Goal: Find specific page/section: Find specific page/section

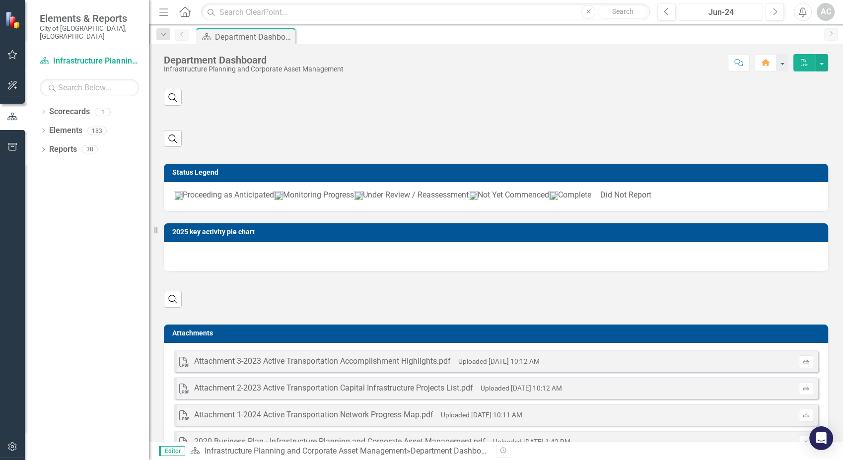
click at [742, 14] on div "Jun-24" at bounding box center [720, 12] width 77 height 12
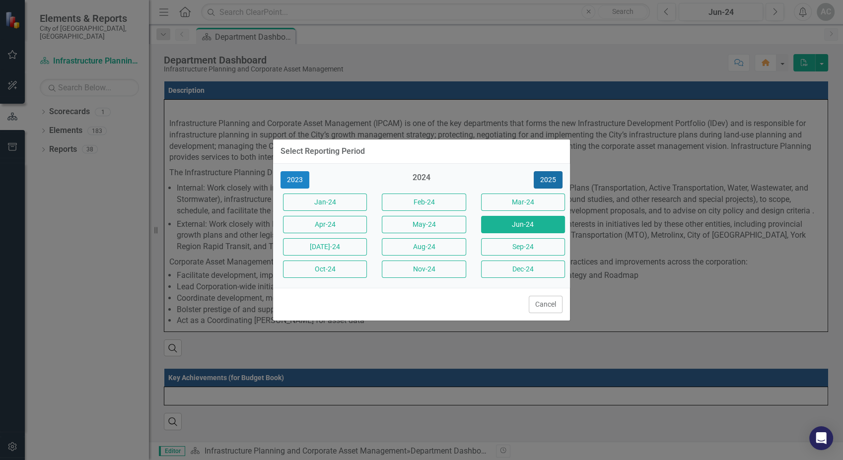
click at [550, 186] on button "2025" at bounding box center [547, 179] width 29 height 17
click at [517, 246] on button "Sep-25" at bounding box center [523, 246] width 84 height 17
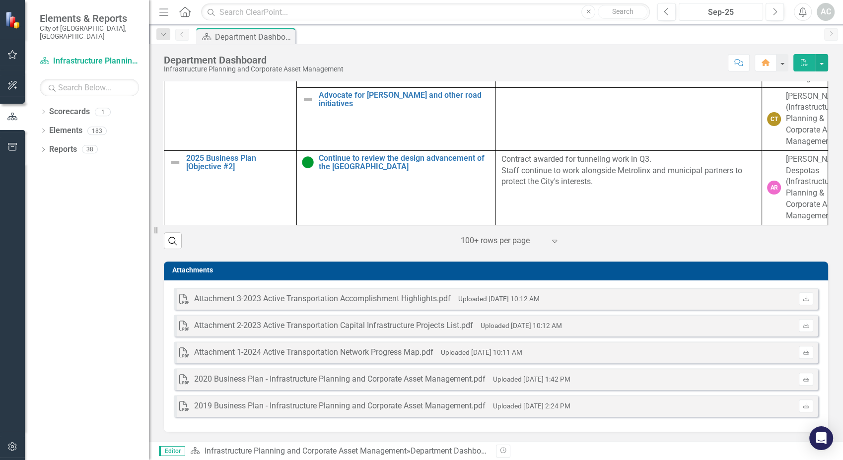
scroll to position [840, 0]
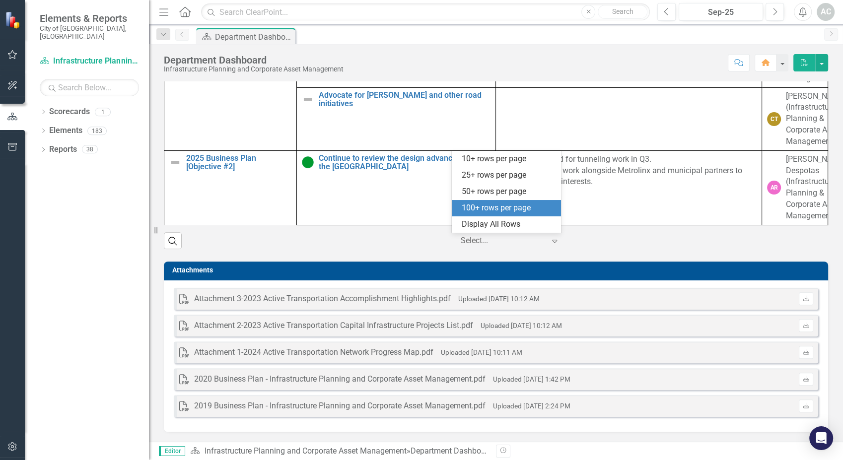
click at [513, 240] on div at bounding box center [503, 240] width 84 height 13
click at [500, 225] on div "Display All Rows" at bounding box center [508, 224] width 93 height 11
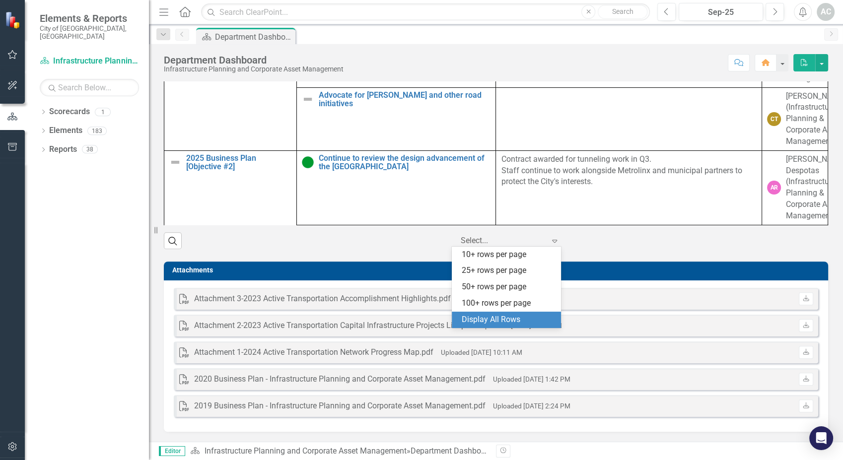
click at [503, 249] on div "Elements & Reports City of [GEOGRAPHIC_DATA], ON Scorecard Infrastructure Plann…" at bounding box center [421, 230] width 843 height 460
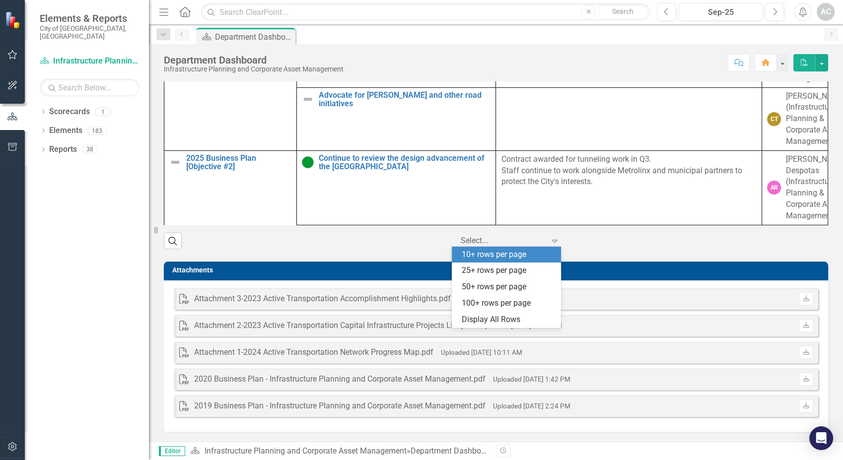
click at [502, 259] on div "10+ rows per page" at bounding box center [508, 254] width 93 height 11
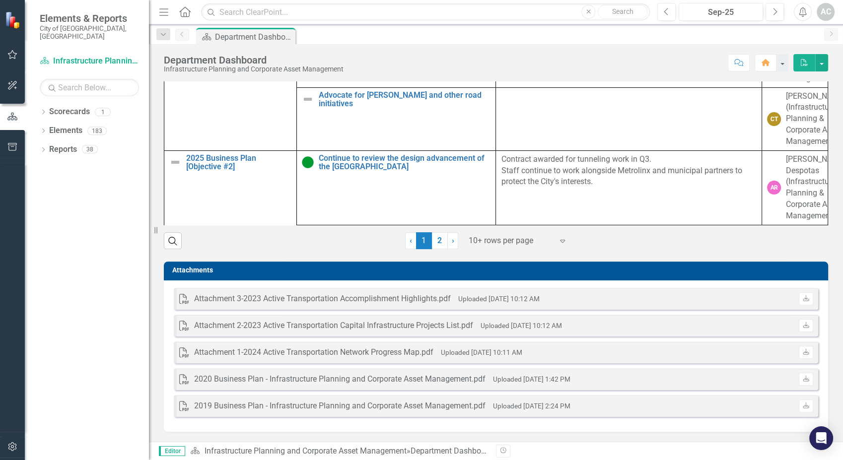
drag, startPoint x: 842, startPoint y: 353, endPoint x: 841, endPoint y: 204, distance: 148.9
click at [841, 204] on div "Description Infrastructure Planning and Corporate Asset Management (IPCAM) is o…" at bounding box center [496, 261] width 694 height 360
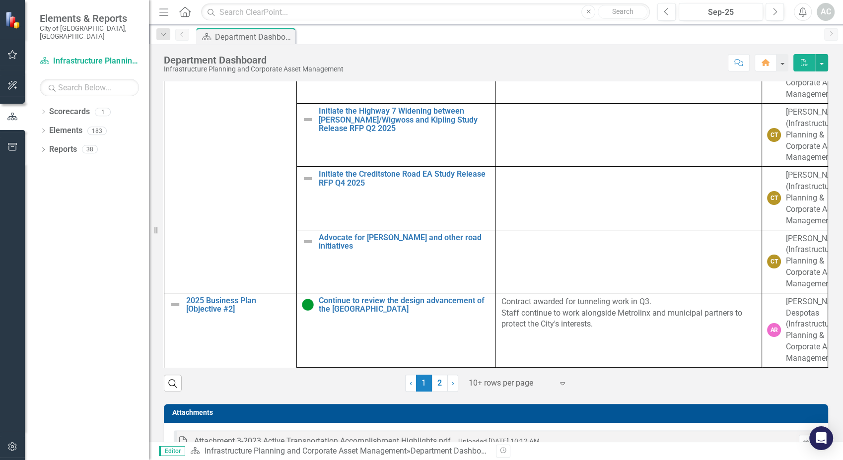
scroll to position [688, 0]
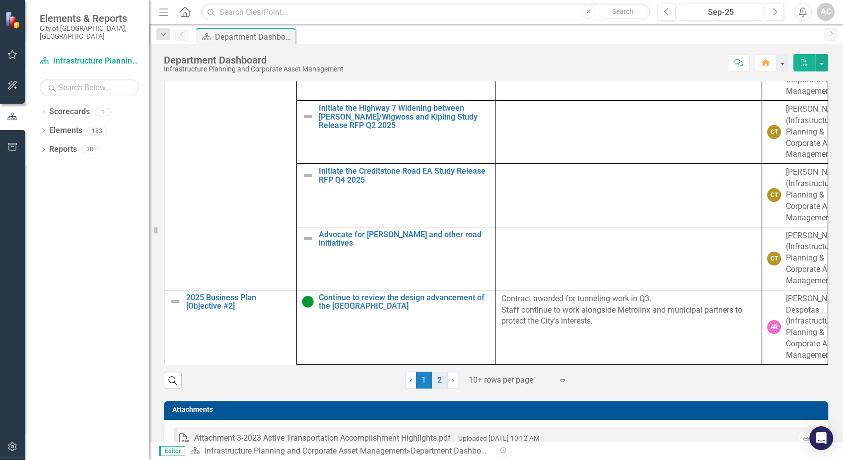
click at [433, 389] on link "2" at bounding box center [440, 380] width 16 height 17
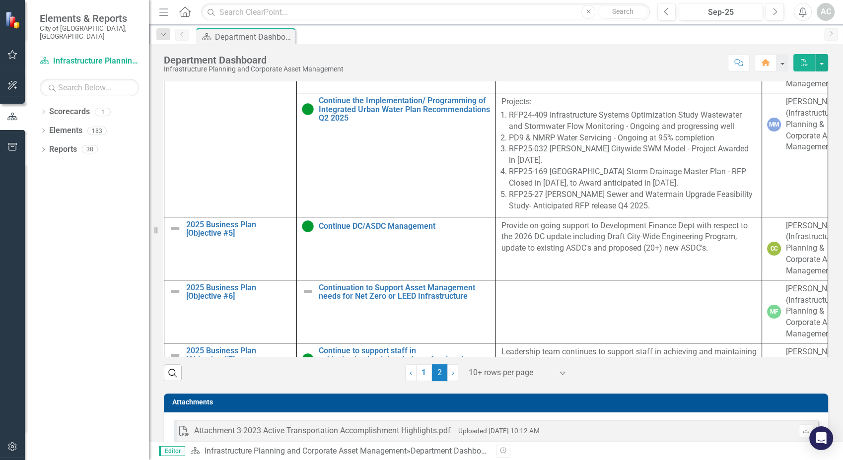
scroll to position [694, 0]
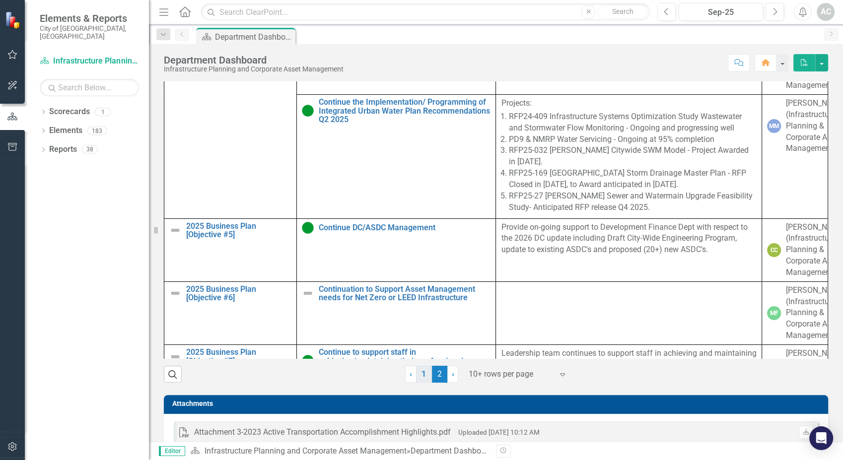
click at [417, 383] on link "1" at bounding box center [424, 374] width 16 height 17
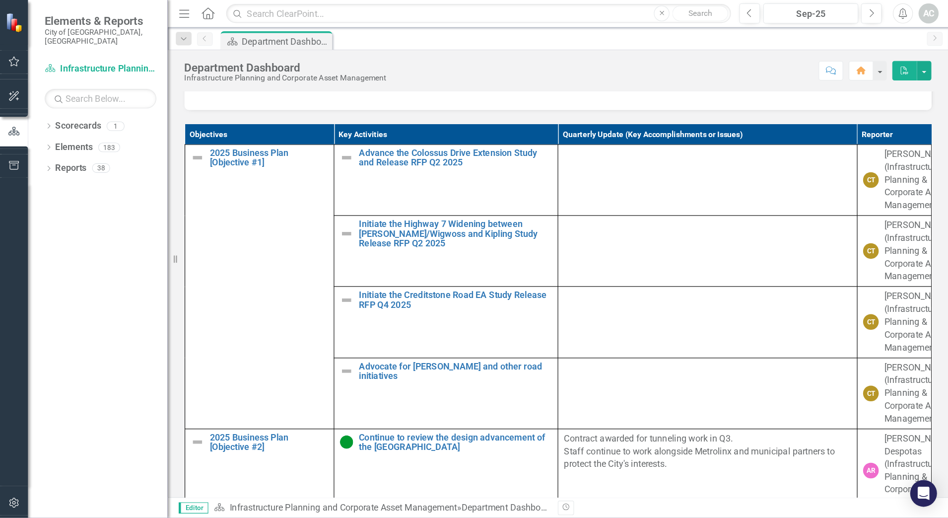
scroll to position [612, 0]
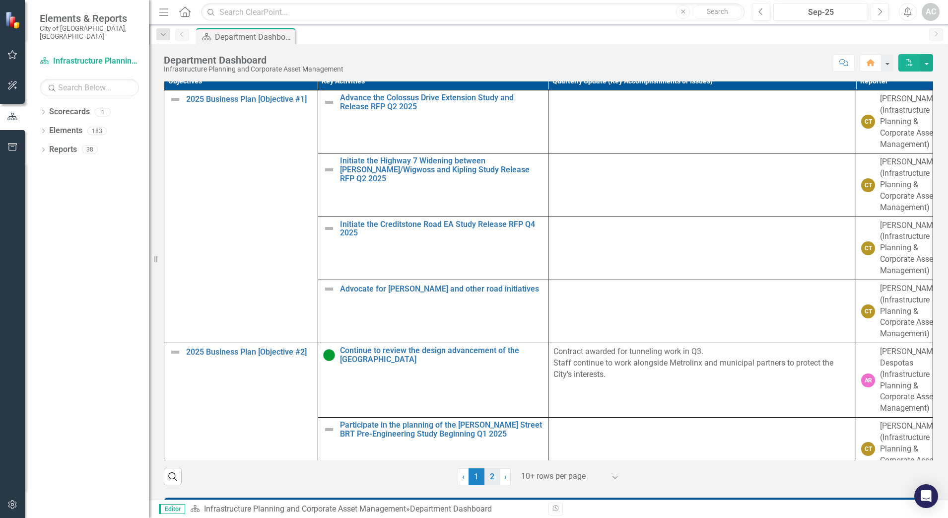
click at [487, 460] on link "2" at bounding box center [492, 476] width 16 height 17
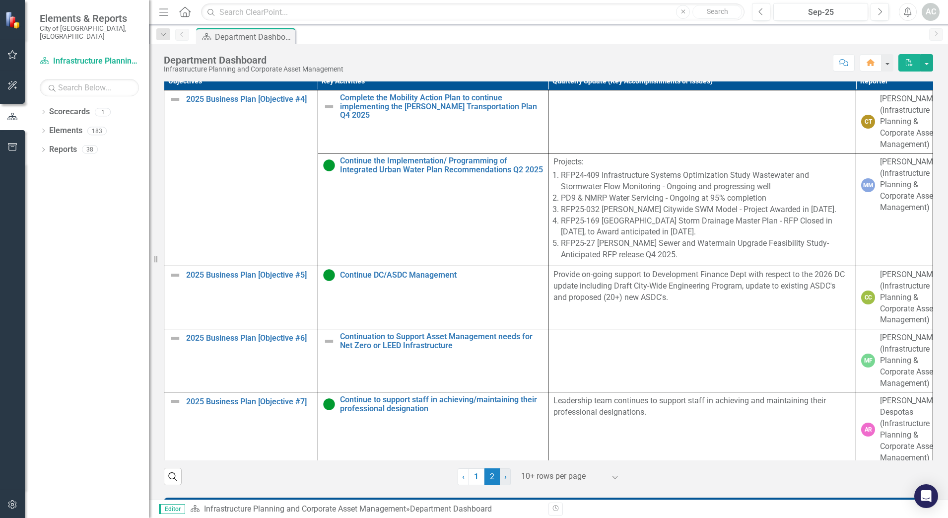
click at [504, 460] on span "›" at bounding box center [505, 475] width 2 height 9
click at [500, 460] on link "› Next" at bounding box center [505, 476] width 11 height 17
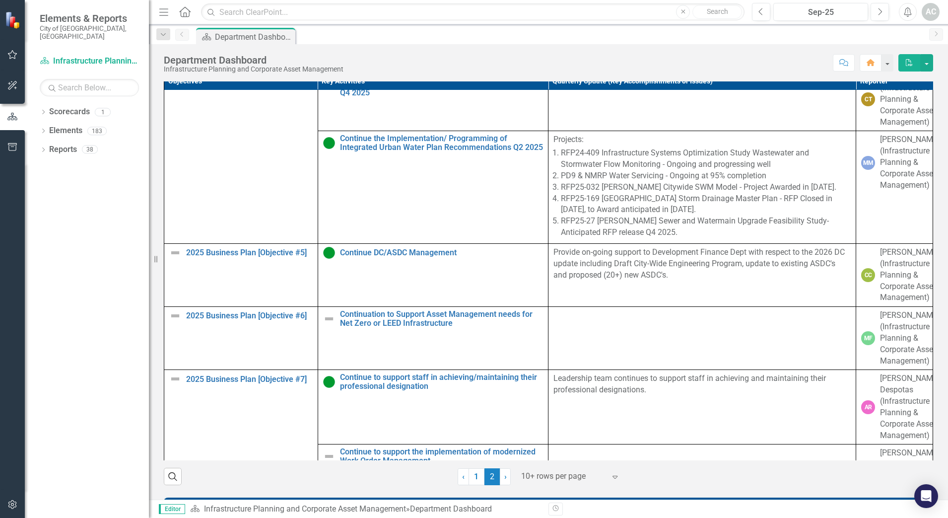
scroll to position [0, 0]
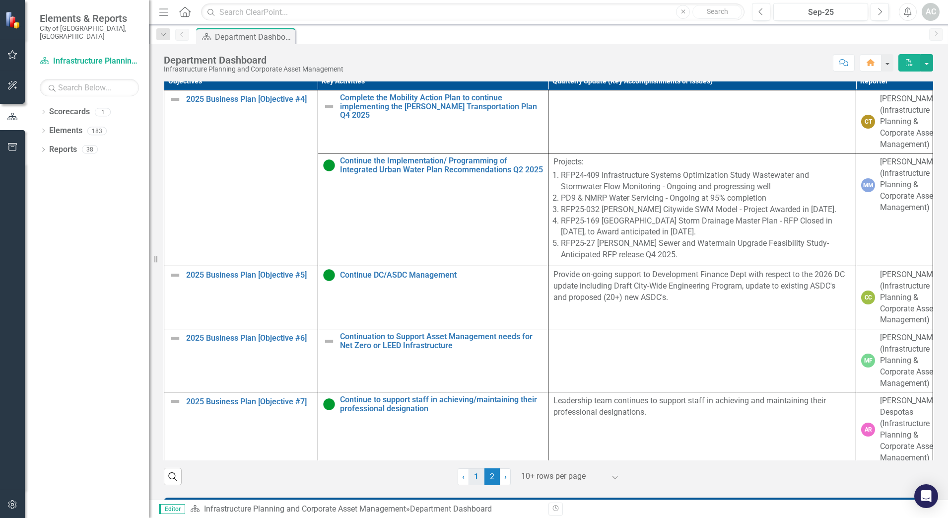
click at [477, 460] on link "1" at bounding box center [476, 476] width 16 height 17
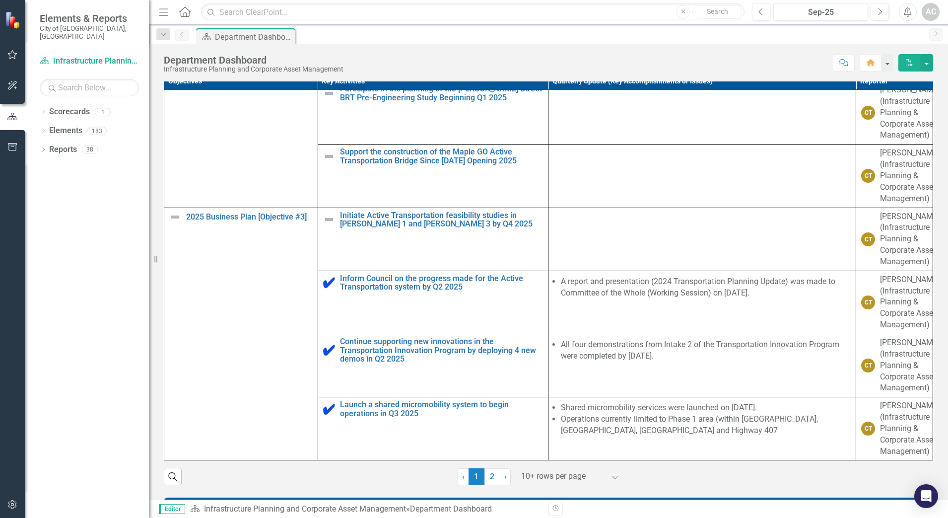
scroll to position [468, 0]
